Goal: Information Seeking & Learning: Check status

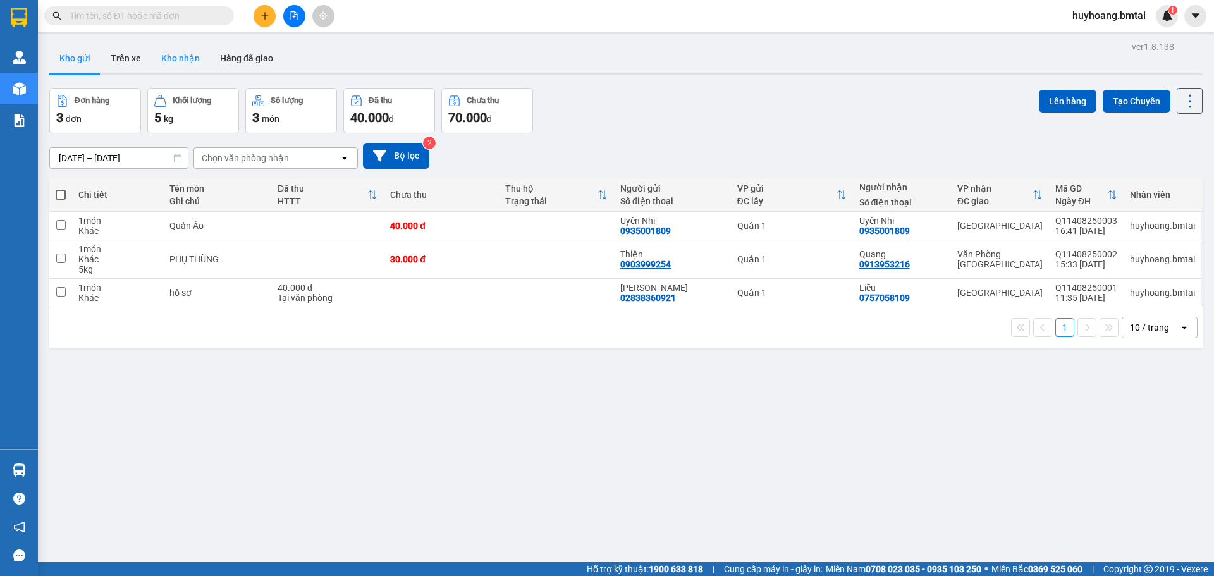
click at [206, 58] on button "Kho nhận" at bounding box center [180, 58] width 59 height 30
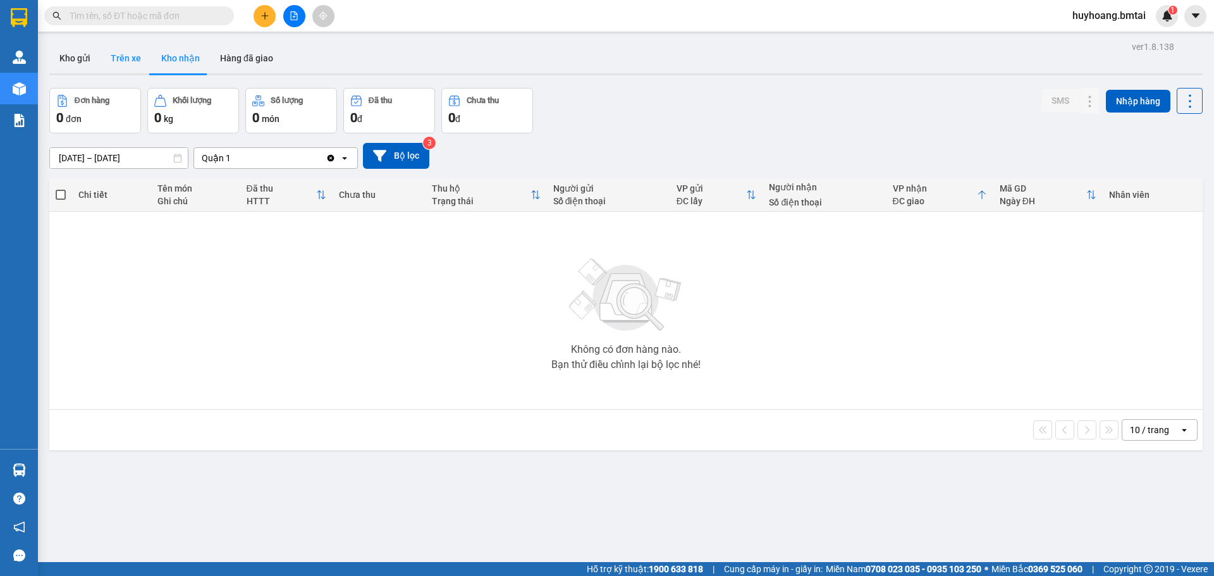
click at [138, 59] on button "Trên xe" at bounding box center [126, 58] width 51 height 30
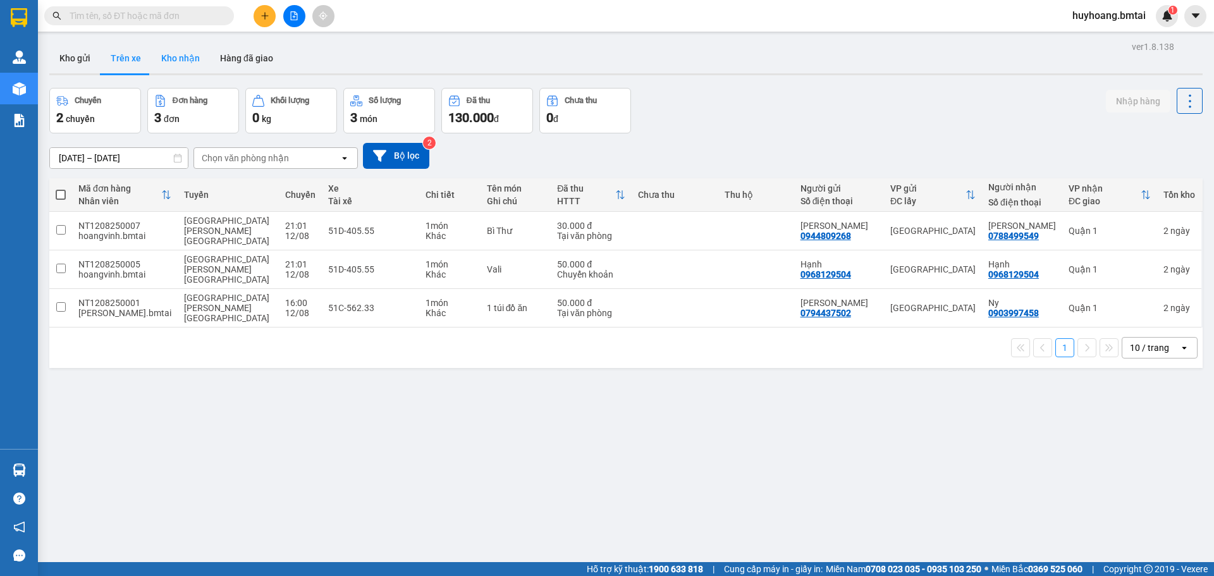
click at [182, 56] on button "Kho nhận" at bounding box center [180, 58] width 59 height 30
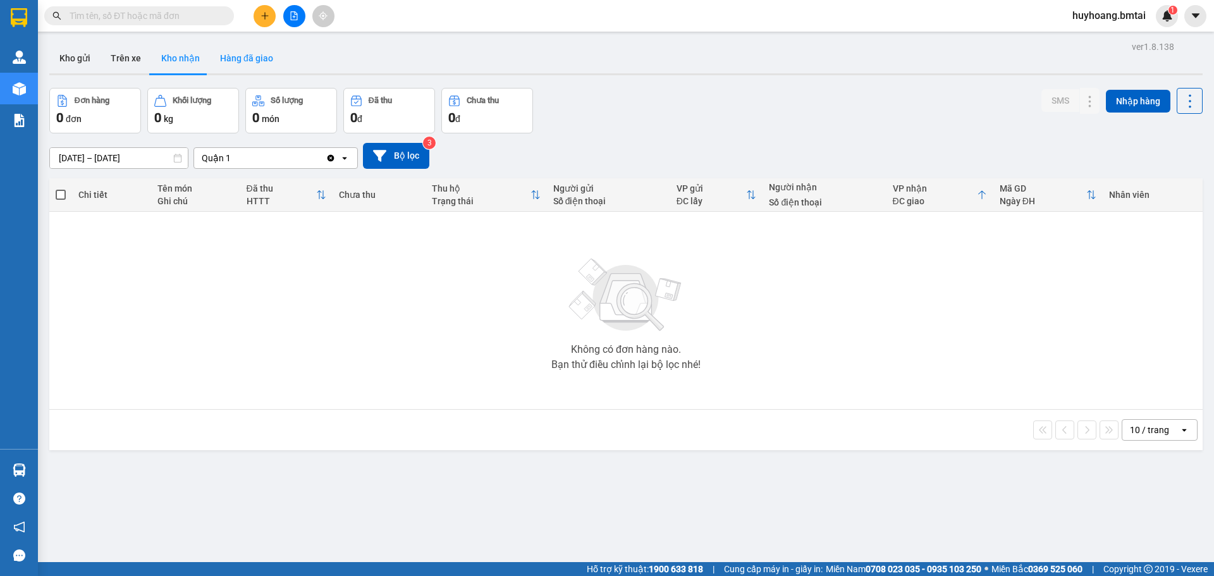
click at [240, 59] on button "Hàng đã giao" at bounding box center [246, 58] width 73 height 30
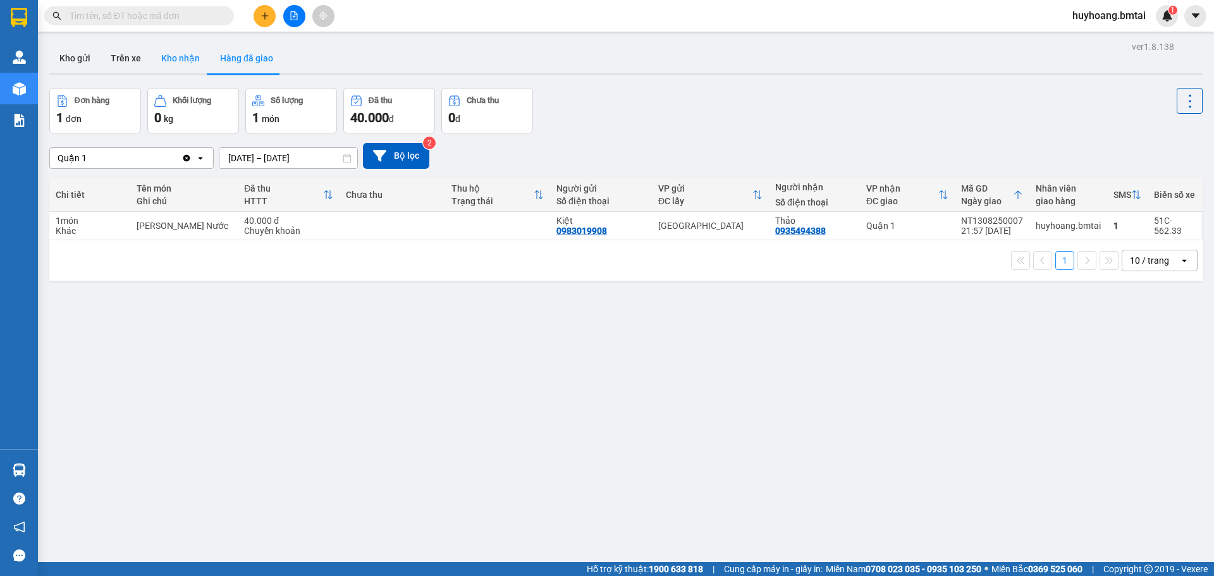
click at [190, 68] on button "Kho nhận" at bounding box center [180, 58] width 59 height 30
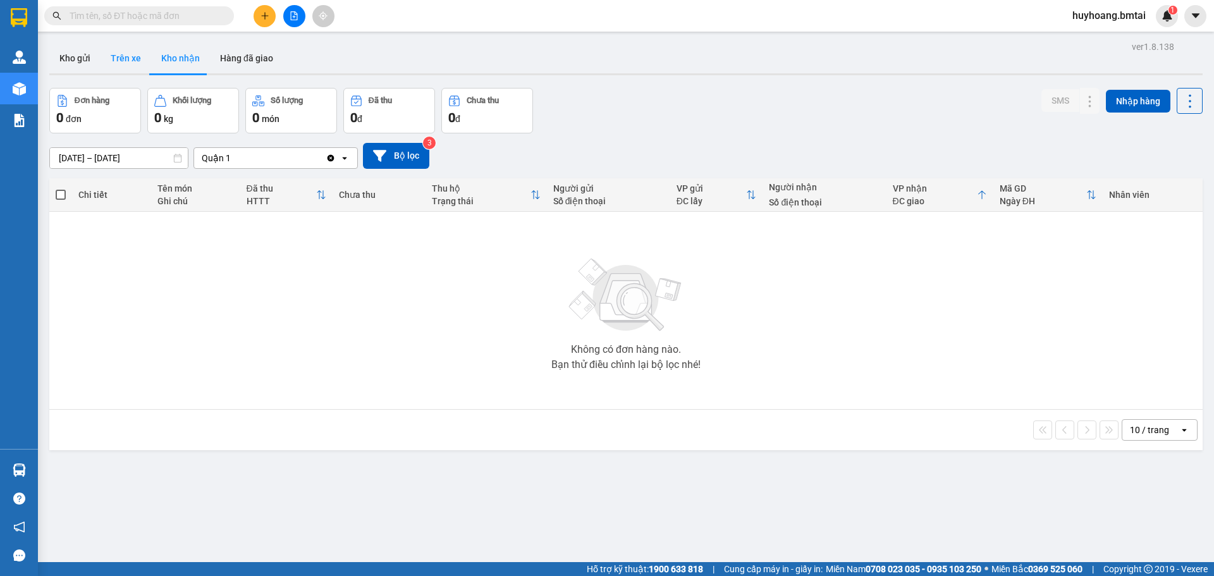
click at [125, 63] on button "Trên xe" at bounding box center [126, 58] width 51 height 30
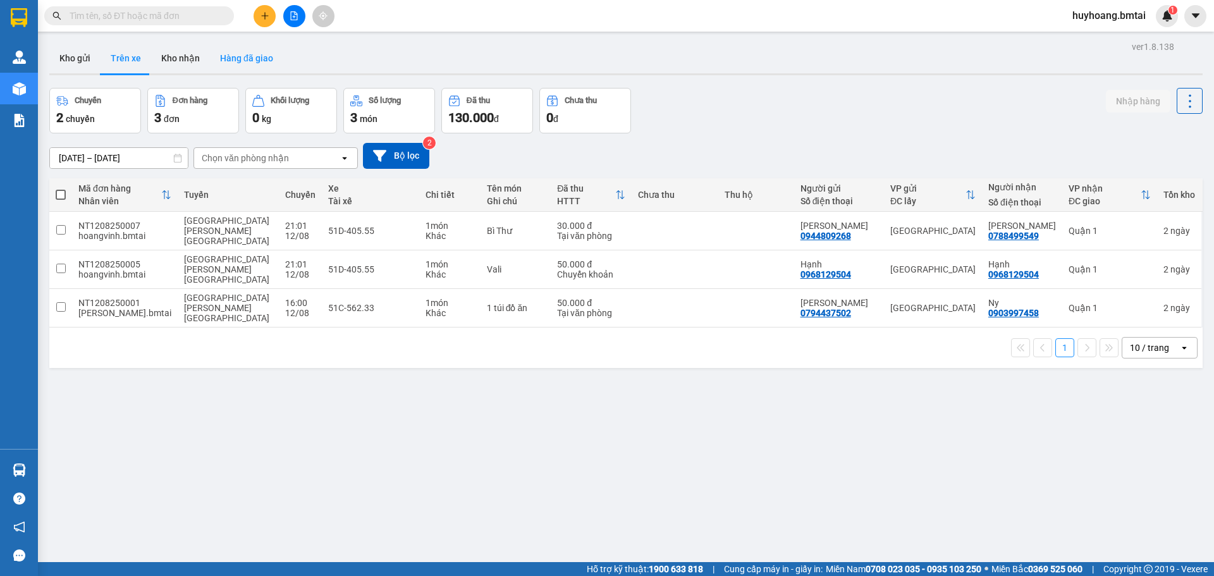
click at [269, 59] on button "Hàng đã giao" at bounding box center [246, 58] width 73 height 30
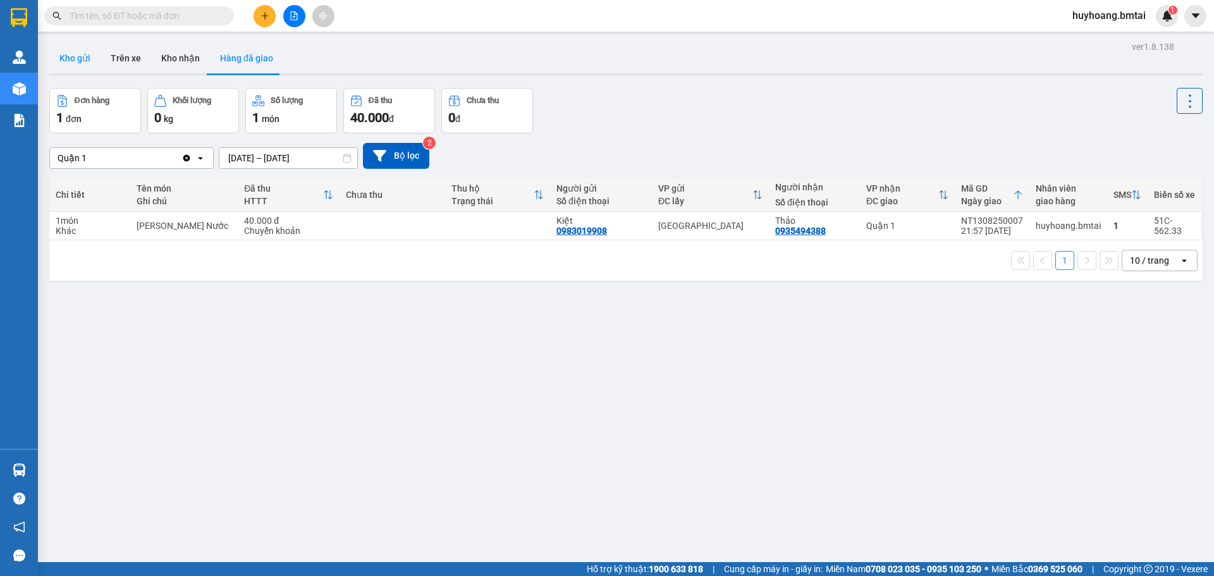
click at [81, 57] on button "Kho gửi" at bounding box center [74, 58] width 51 height 30
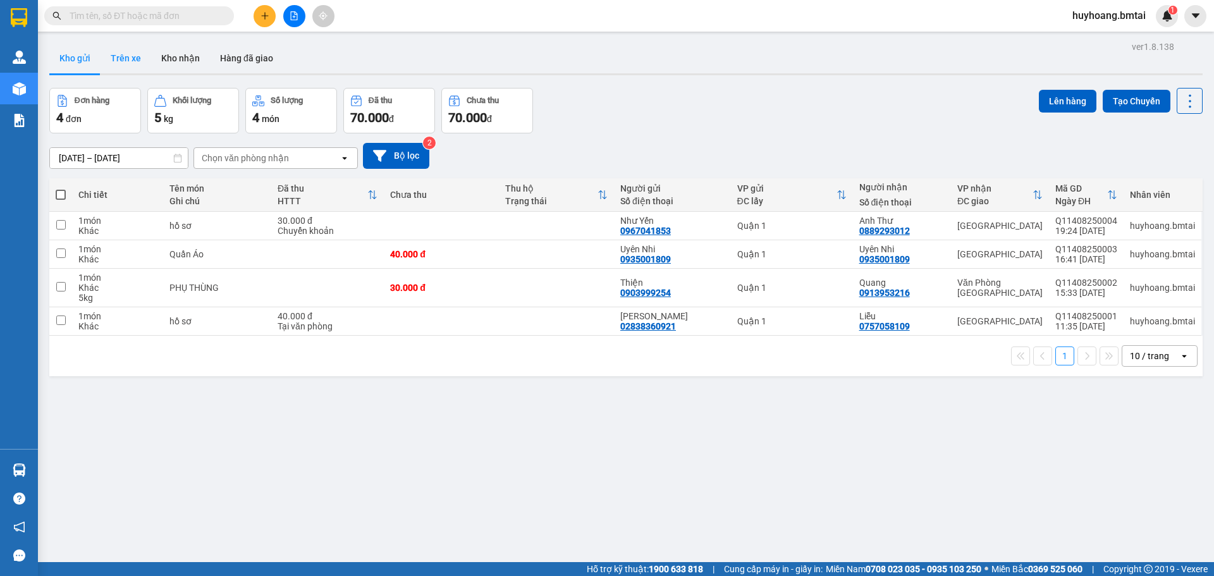
click at [125, 59] on button "Trên xe" at bounding box center [126, 58] width 51 height 30
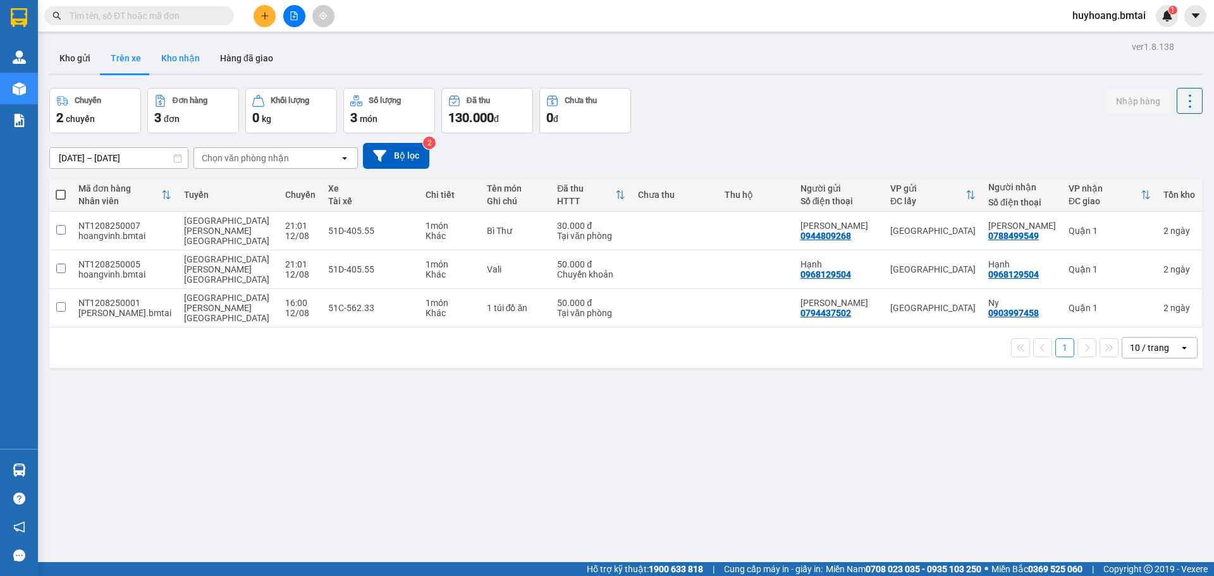
click at [185, 53] on button "Kho nhận" at bounding box center [180, 58] width 59 height 30
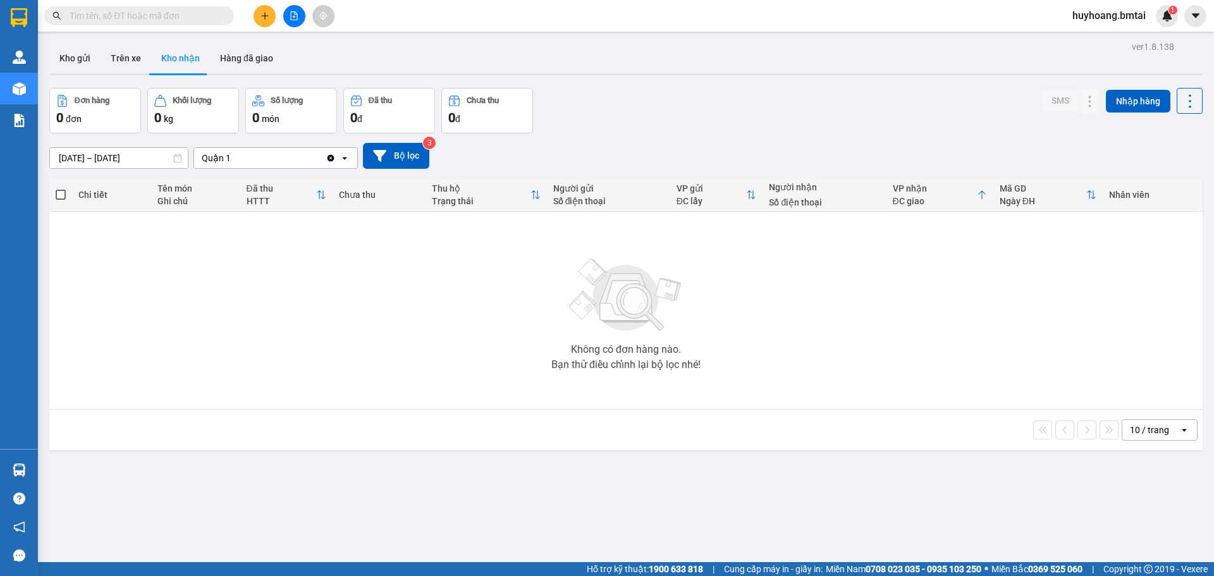
click at [179, 160] on icon at bounding box center [177, 158] width 9 height 9
click at [143, 159] on input "[DATE] – [DATE]" at bounding box center [119, 158] width 138 height 20
drag, startPoint x: 576, startPoint y: 259, endPoint x: 523, endPoint y: 261, distance: 52.5
click at [576, 260] on img at bounding box center [626, 295] width 126 height 89
click at [264, 65] on button "Hàng đã giao" at bounding box center [246, 58] width 73 height 30
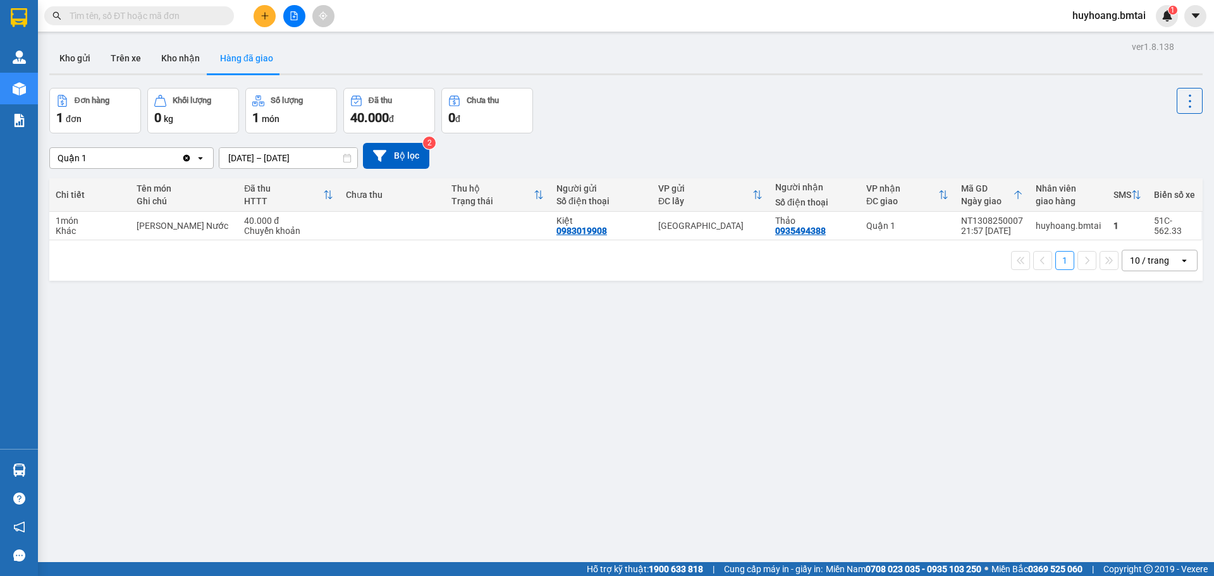
click at [346, 157] on icon at bounding box center [347, 158] width 9 height 9
click at [318, 158] on input "[DATE] – [DATE]" at bounding box center [288, 158] width 138 height 20
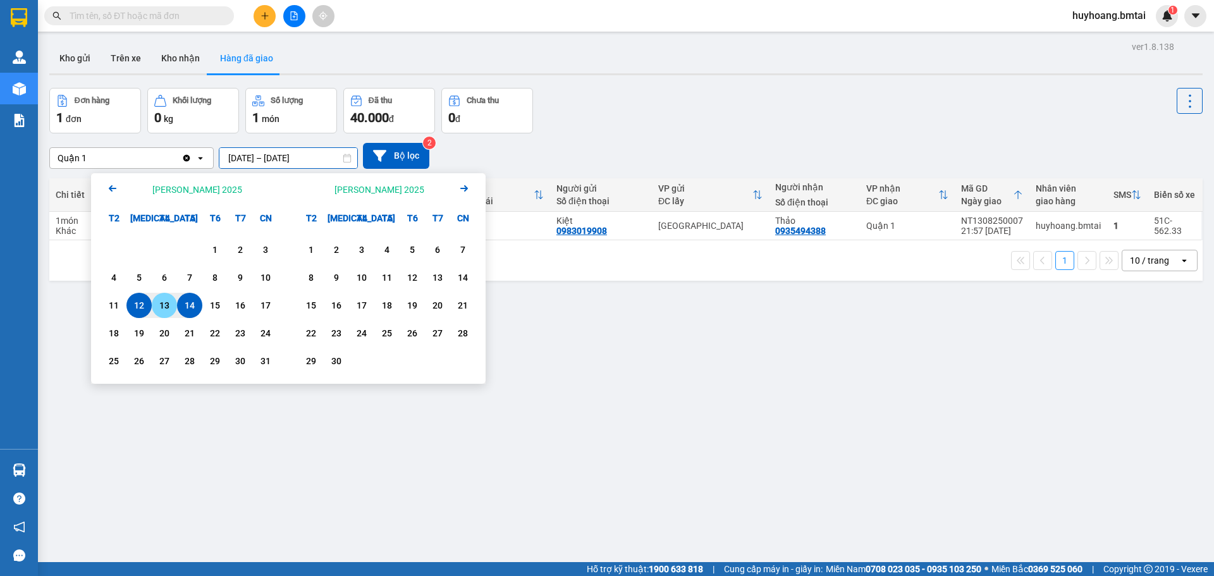
click at [171, 300] on div "13" at bounding box center [165, 305] width 18 height 15
type input "13/08/2025 – / /"
click at [624, 349] on div "ver 1.8.138 Kho gửi Trên xe Kho nhận Hàng đã giao Đơn hàng 1 đơn Khối lượng 0 k…" at bounding box center [626, 326] width 1164 height 576
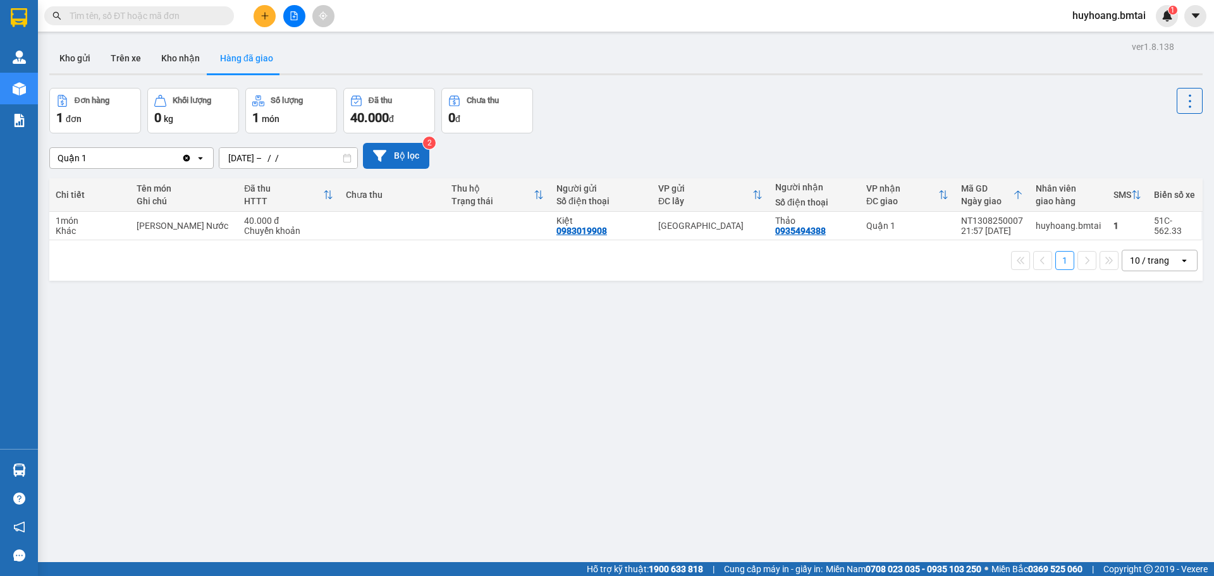
click at [394, 148] on button "Bộ lọc" at bounding box center [396, 156] width 66 height 26
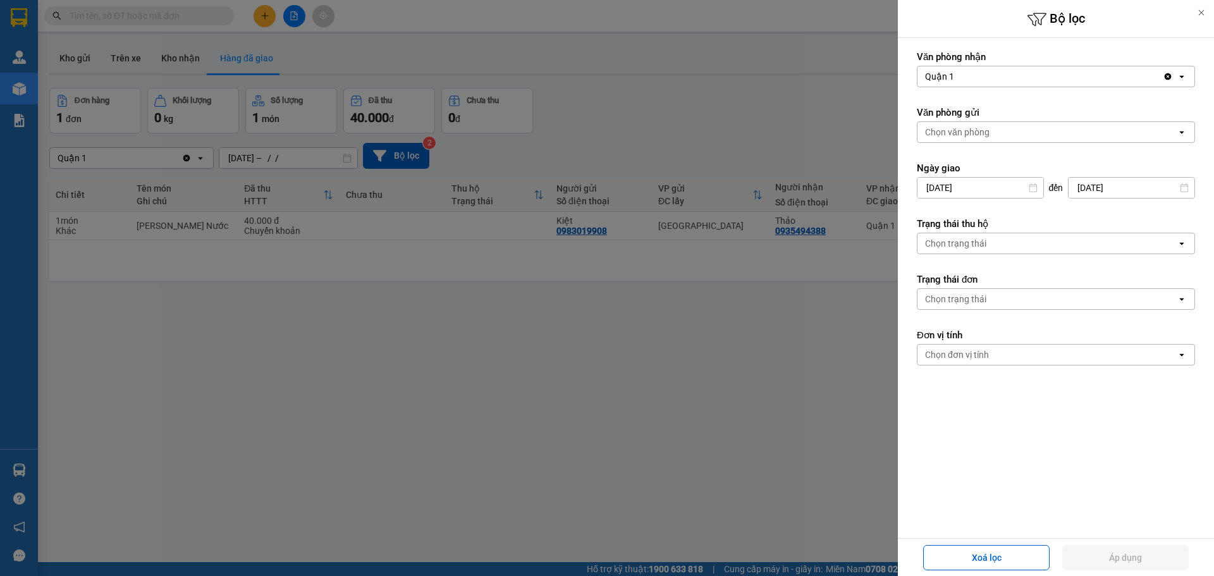
click at [1204, 13] on icon at bounding box center [1201, 12] width 9 height 9
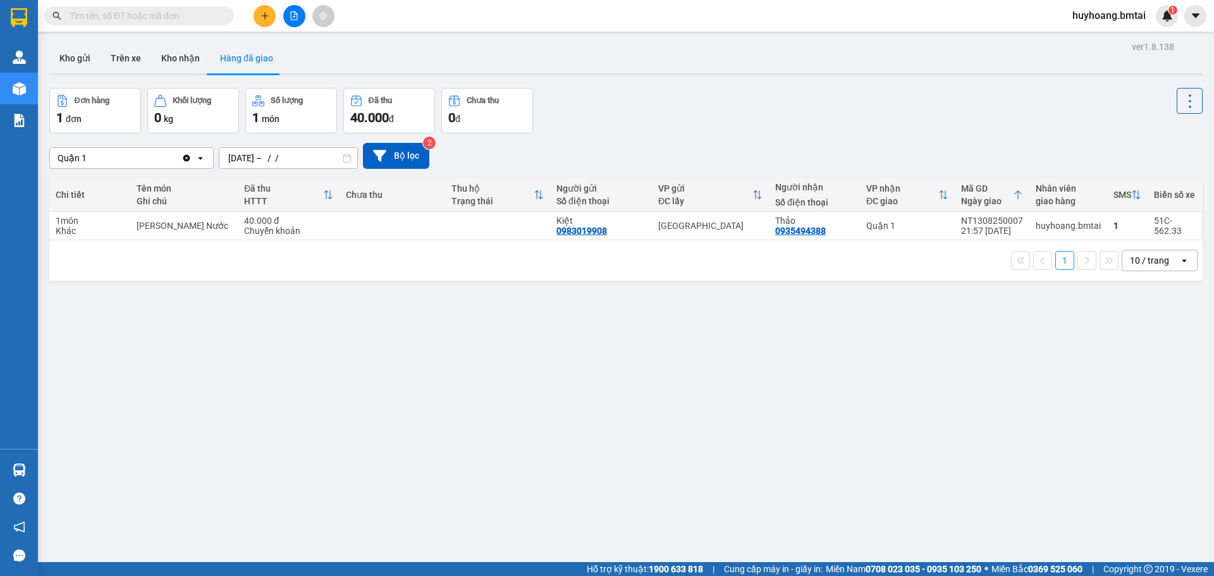
click at [347, 157] on icon at bounding box center [347, 158] width 9 height 9
click at [314, 156] on input "13/08/2025 – / /" at bounding box center [288, 158] width 138 height 20
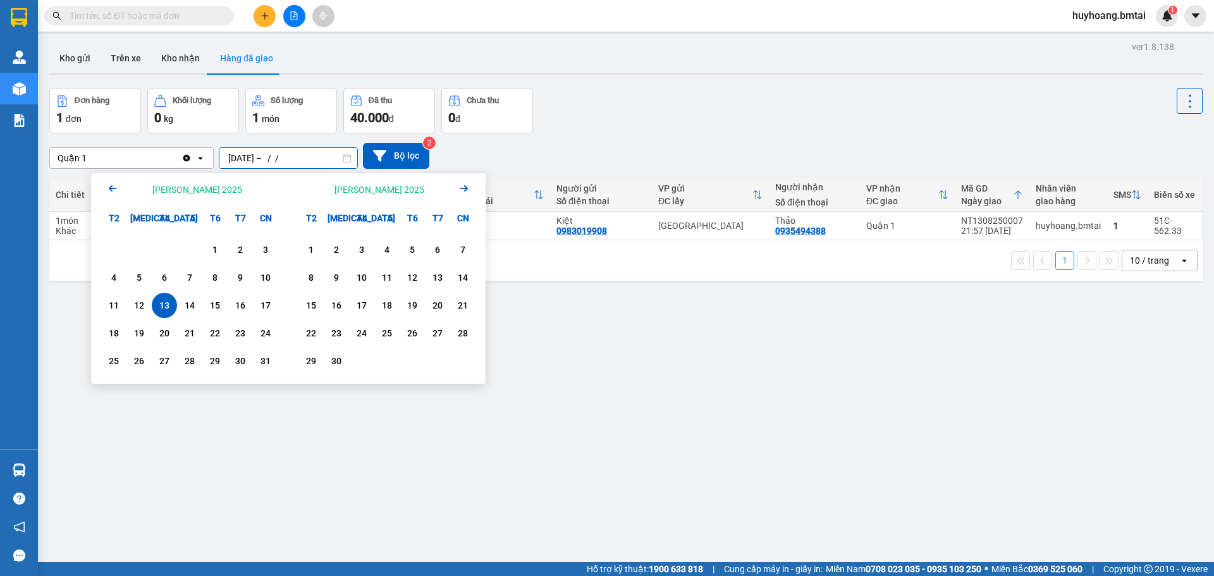
click at [594, 139] on div "Quận 1 Clear value open 13/08/2025 – / / Press the down arrow key to interact w…" at bounding box center [626, 155] width 1154 height 45
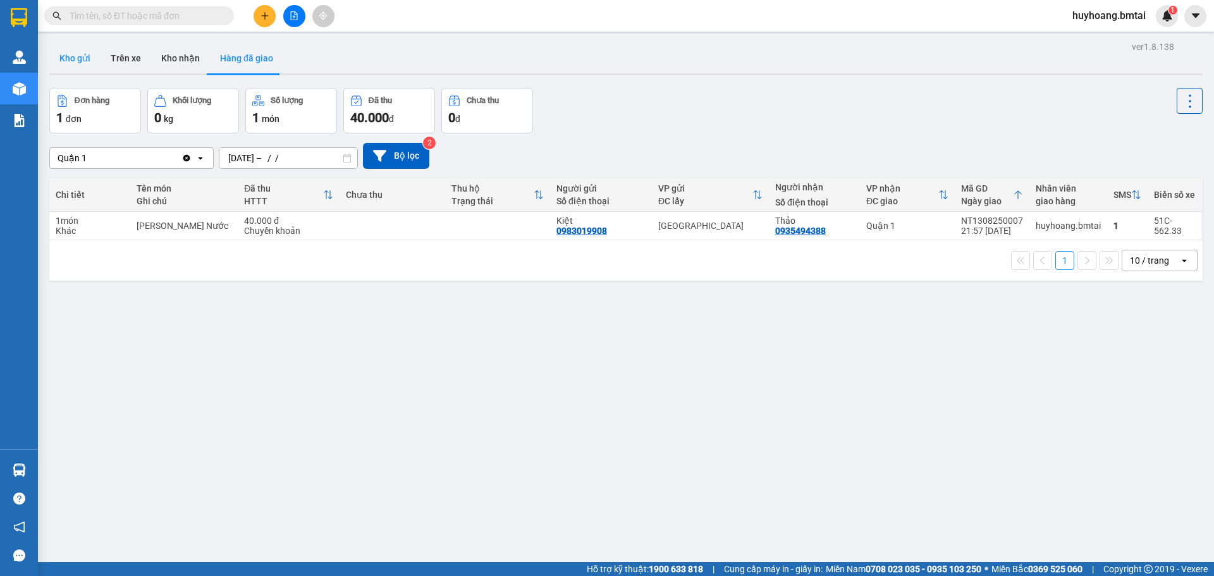
click at [63, 55] on button "Kho gửi" at bounding box center [74, 58] width 51 height 30
